Goal: Task Accomplishment & Management: Manage account settings

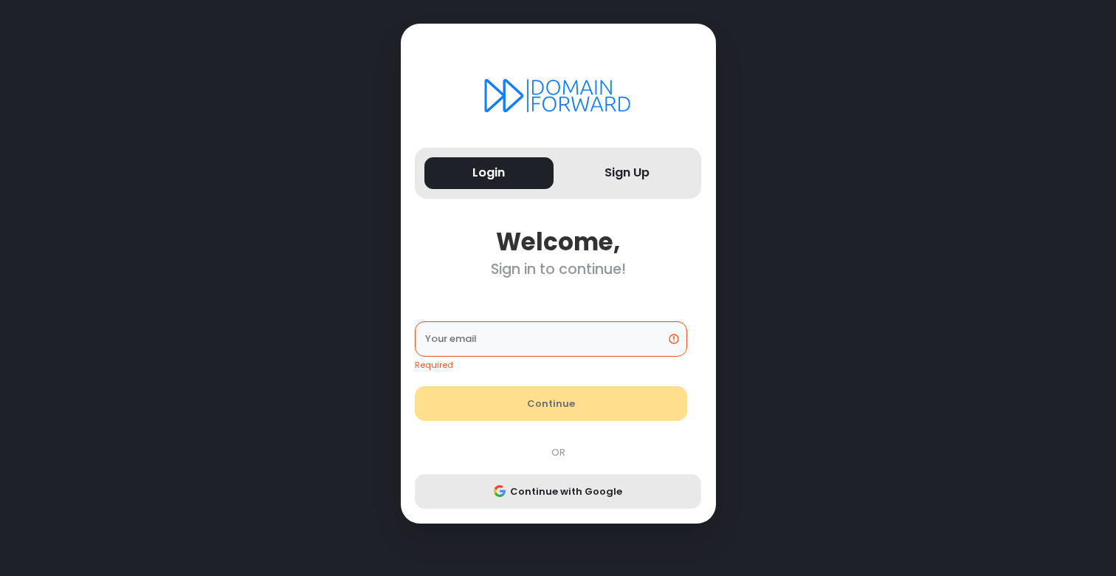
click at [551, 481] on button "Continue with Google" at bounding box center [558, 491] width 286 height 35
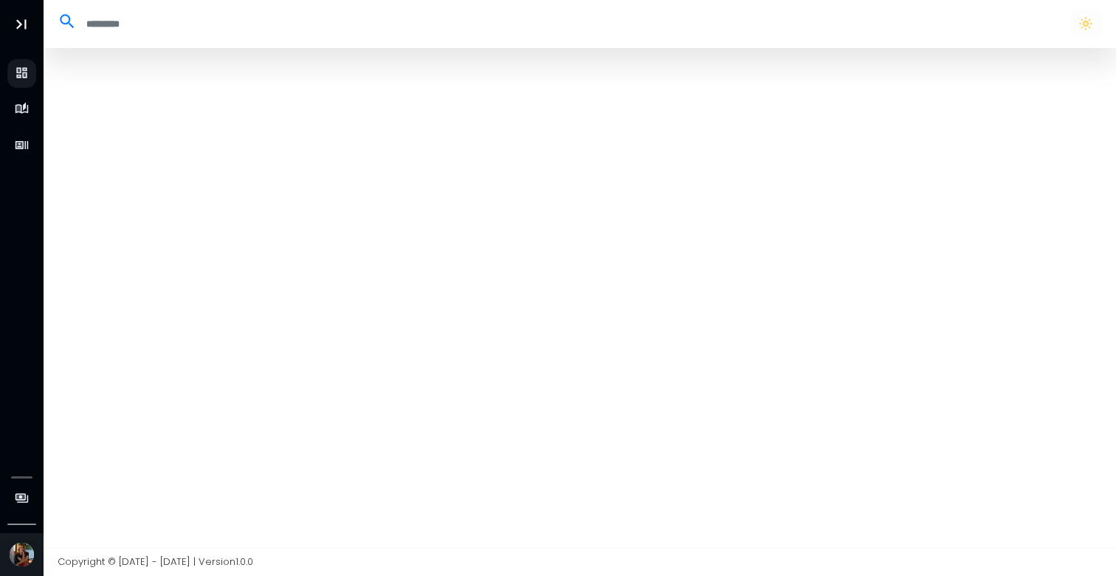
select select "**"
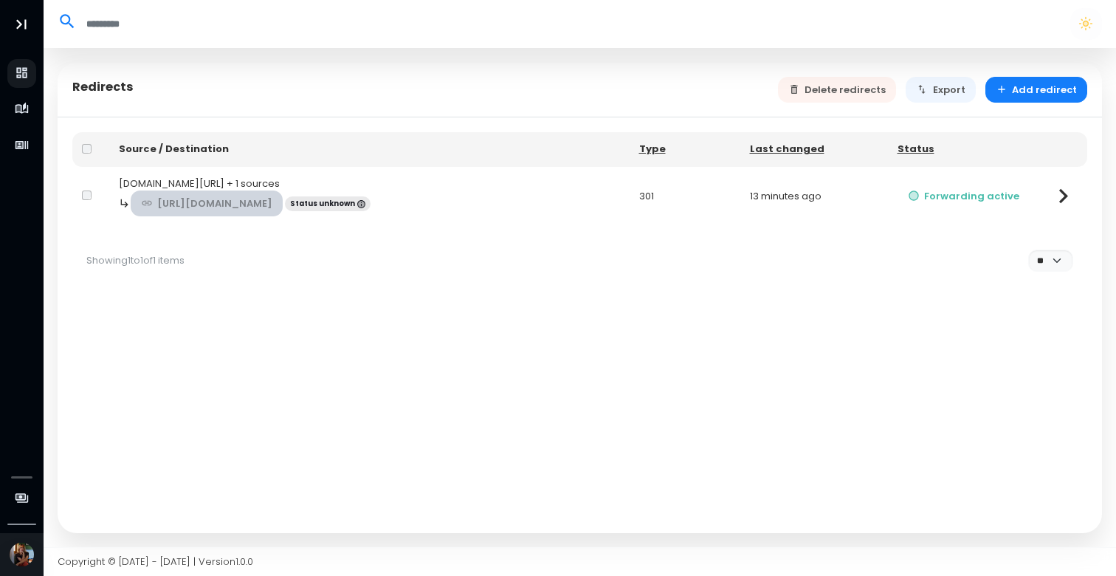
click at [245, 197] on link "https://linktr.ee/miawolp" at bounding box center [207, 203] width 153 height 26
click at [1062, 196] on icon at bounding box center [1063, 196] width 29 height 29
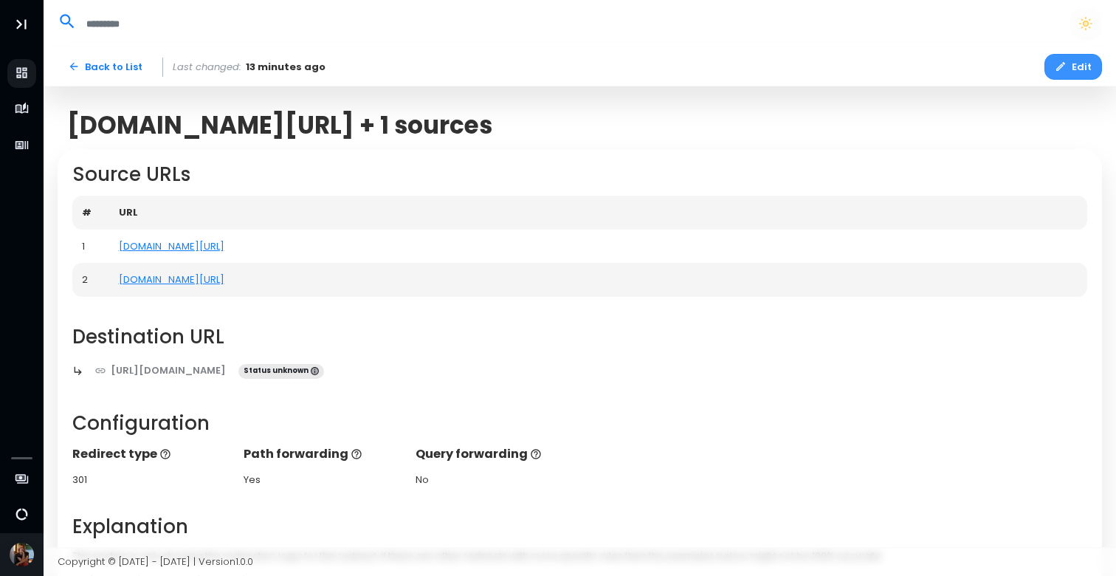
click at [1079, 61] on button "Edit" at bounding box center [1073, 67] width 58 height 26
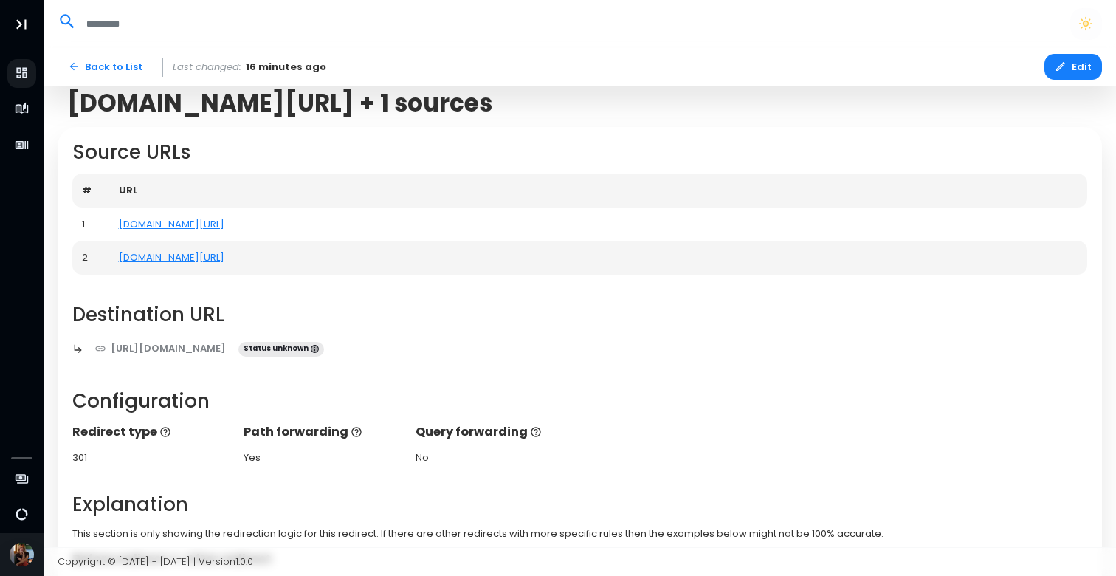
scroll to position [333, 0]
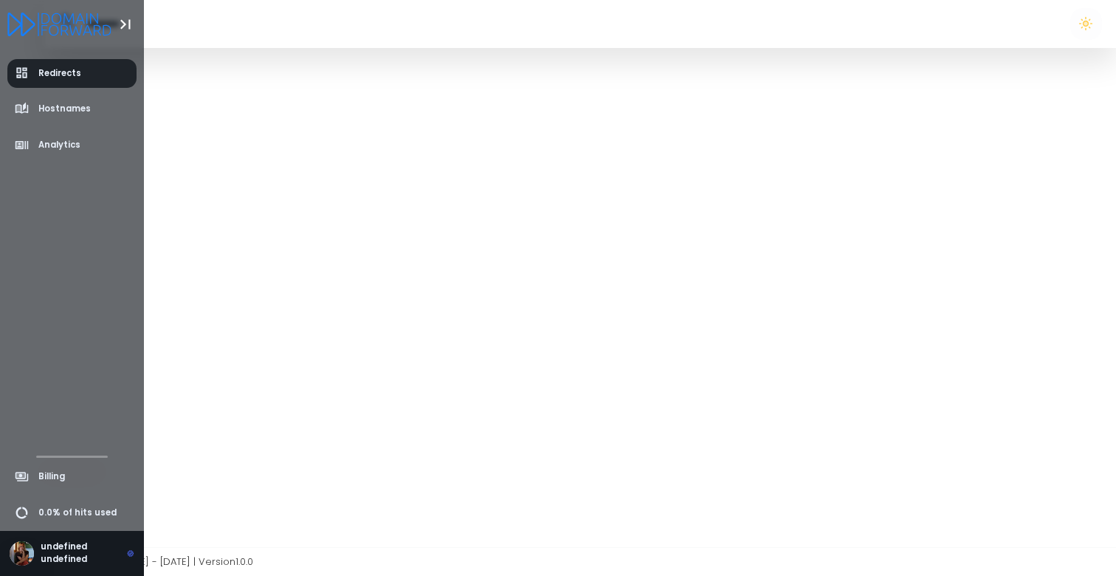
click at [51, 69] on span "Redirects" at bounding box center [59, 73] width 43 height 13
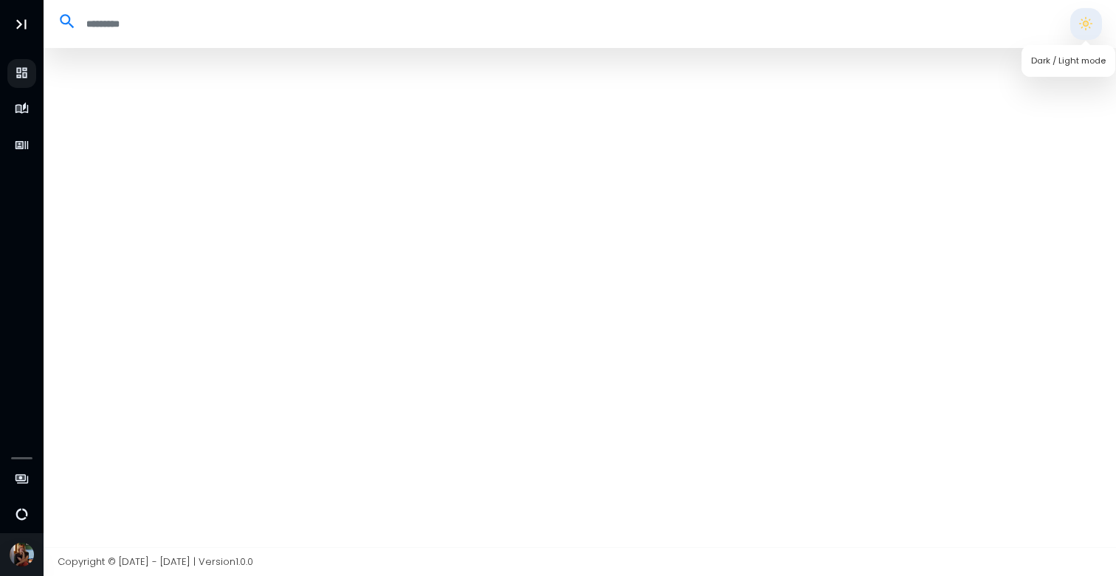
click at [1080, 28] on button "button" at bounding box center [1085, 23] width 31 height 31
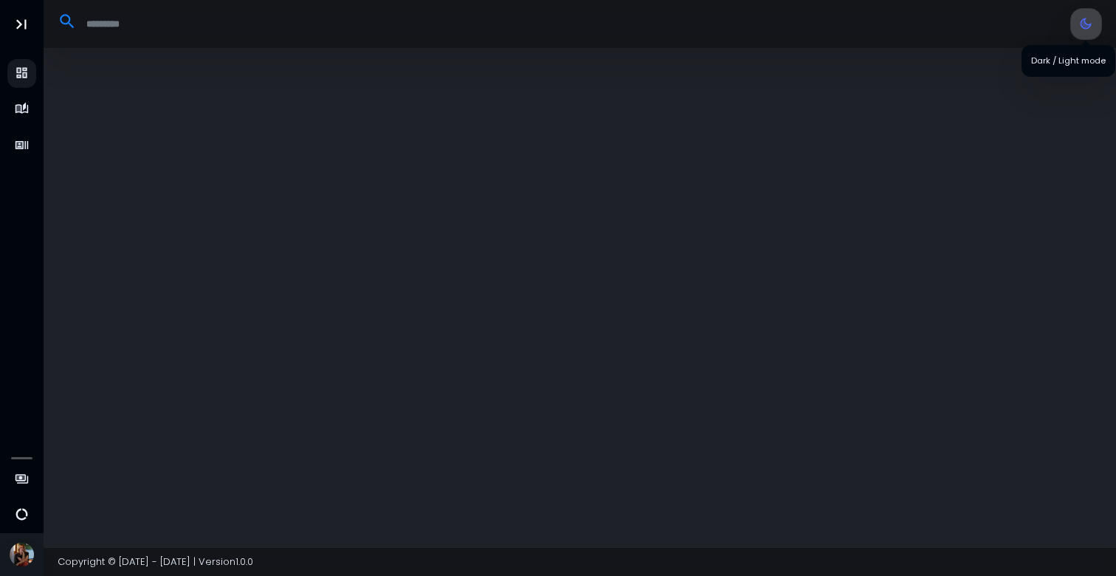
click at [1080, 28] on button "button" at bounding box center [1085, 23] width 31 height 31
